Goal: Communication & Community: Connect with others

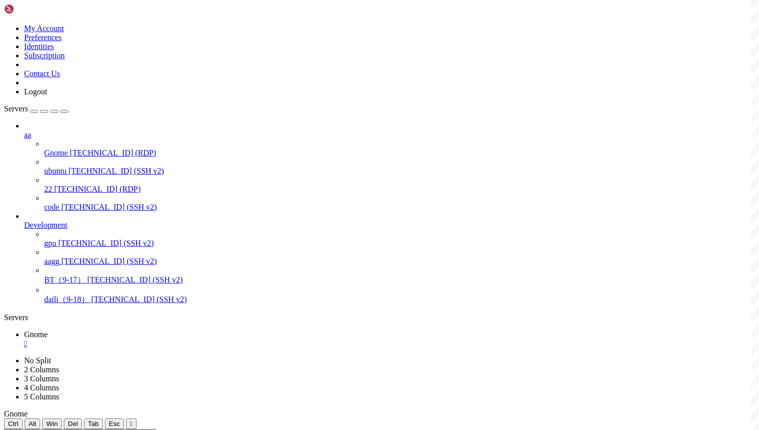
click at [177, 339] on div "" at bounding box center [389, 343] width 731 height 9
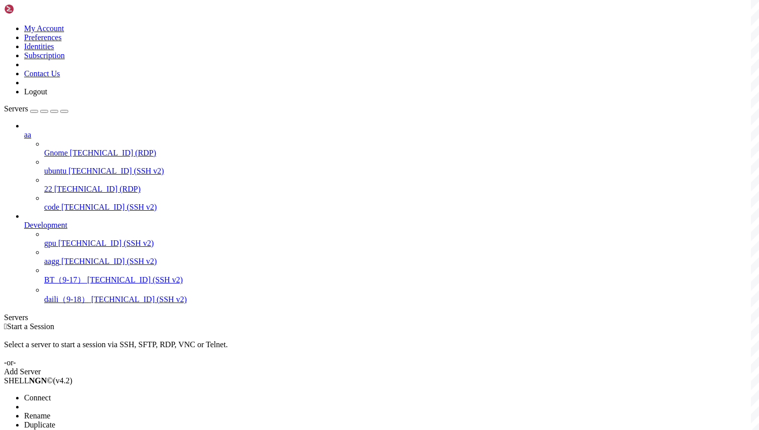
click at [51, 393] on span "Connect" at bounding box center [37, 397] width 27 height 9
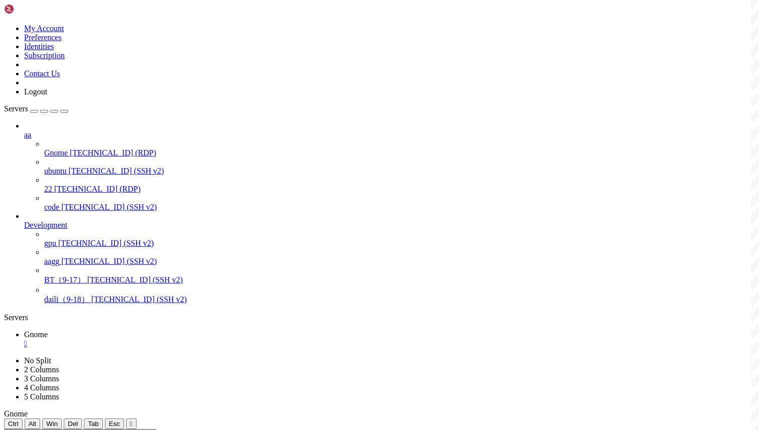
click at [176, 339] on div "" at bounding box center [389, 343] width 731 height 9
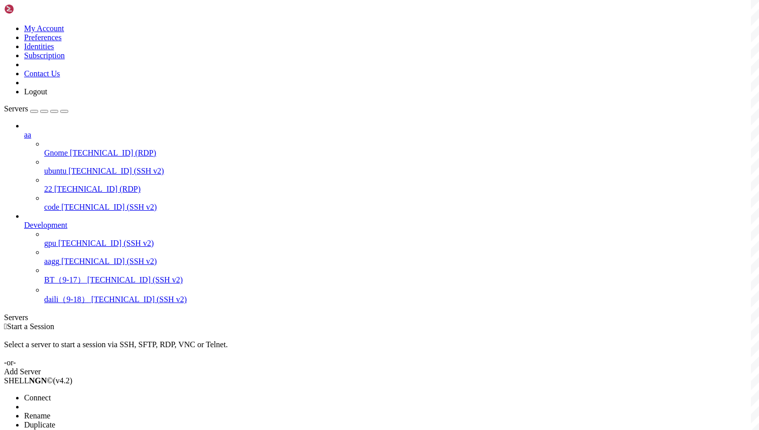
click at [115, 393] on li "Connect" at bounding box center [69, 397] width 91 height 9
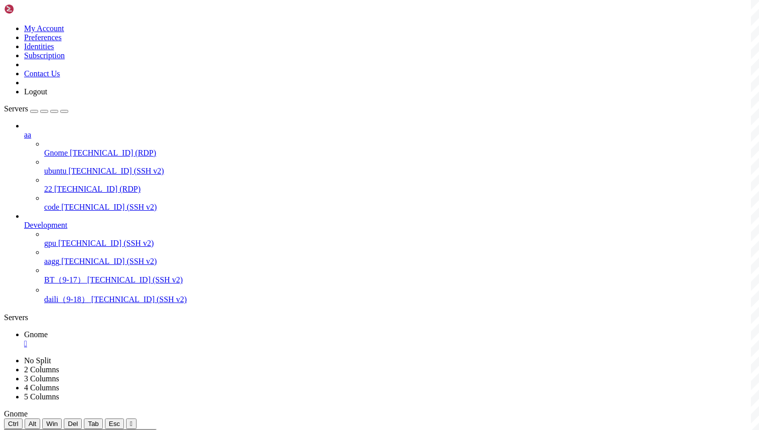
click at [175, 339] on div "" at bounding box center [389, 343] width 731 height 9
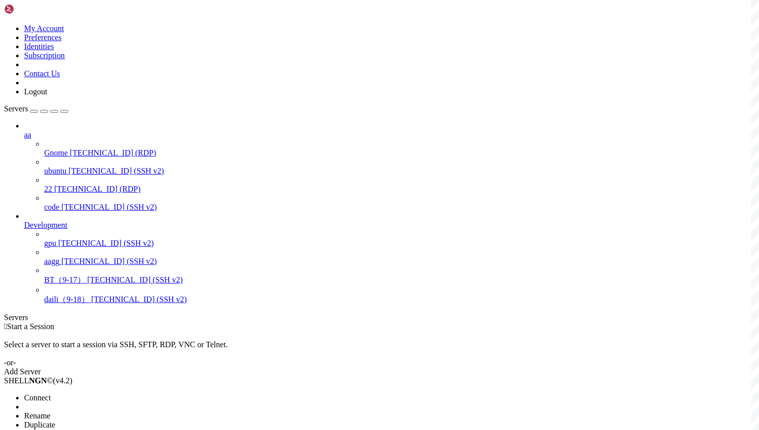
click at [51, 393] on span "Connect" at bounding box center [37, 397] width 27 height 9
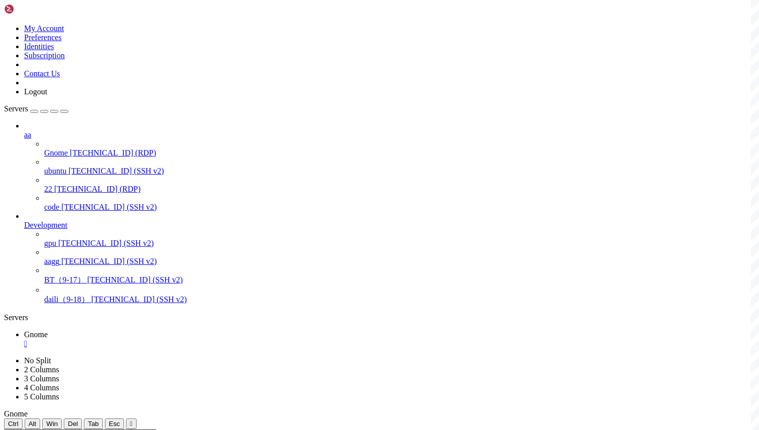
click at [175, 339] on div "" at bounding box center [389, 343] width 731 height 9
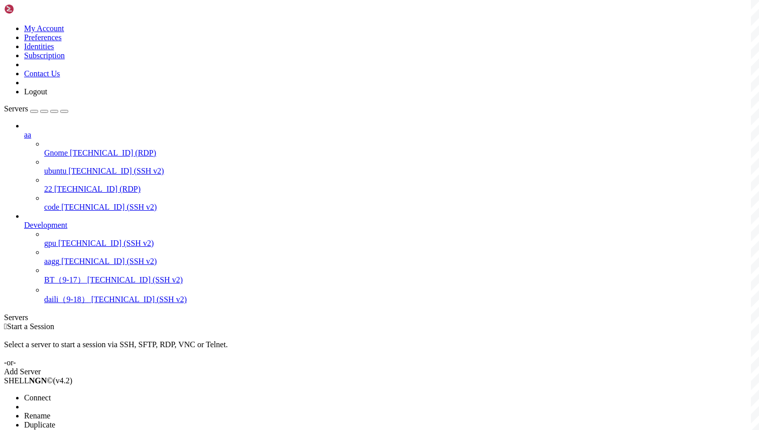
click at [115, 393] on li "Connect" at bounding box center [69, 397] width 91 height 9
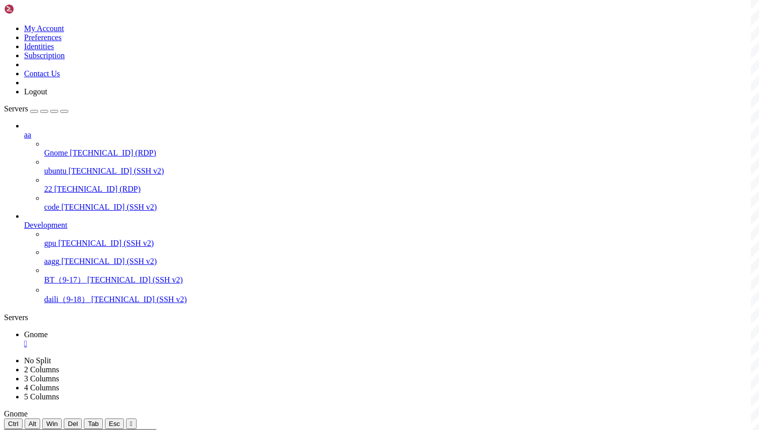
click at [176, 339] on div "" at bounding box center [389, 343] width 731 height 9
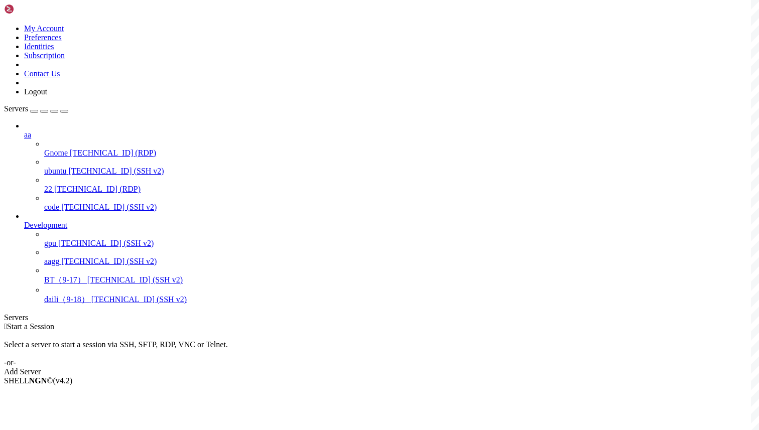
click at [210, 322] on div " Start a Session" at bounding box center [379, 326] width 751 height 9
click at [114, 393] on li "Connect" at bounding box center [69, 397] width 91 height 9
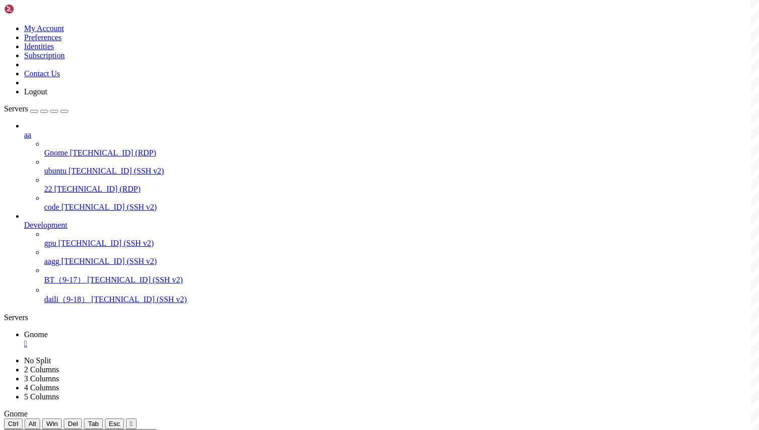
click at [176, 339] on div "" at bounding box center [389, 343] width 731 height 9
